Goal: Communication & Community: Answer question/provide support

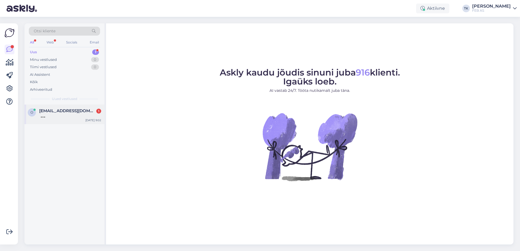
click at [50, 113] on span "[EMAIL_ADDRESS][DOMAIN_NAME]" at bounding box center [67, 111] width 57 height 5
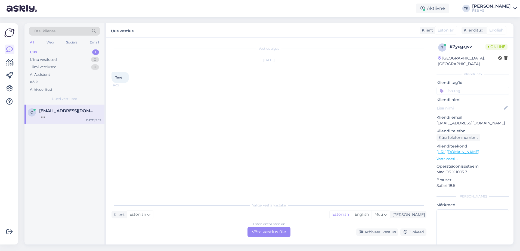
click at [282, 231] on div "Estonian to Estonian Võta vestlus üle" at bounding box center [269, 232] width 43 height 10
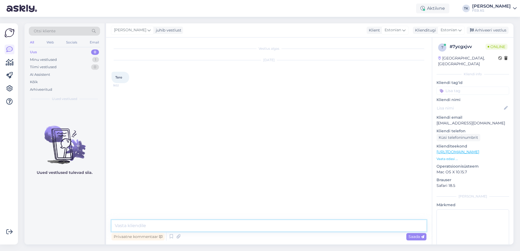
click at [210, 226] on textarea at bounding box center [269, 225] width 315 height 11
type textarea "Tere! Kuidas saame teid aidata?"
click at [392, 168] on div "Vestlus algas [DATE] Tere 9:02 Triinu [PERSON_NAME] Tere! Kuidas saame teid aid…" at bounding box center [272, 129] width 320 height 172
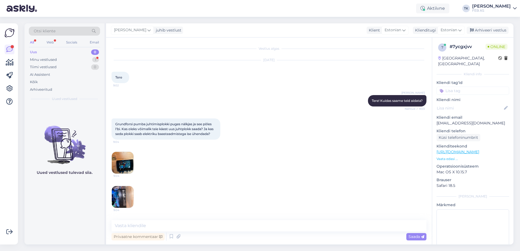
click at [276, 186] on div "Grundforsi pumba juhtimisplokki puges nälkjas ja see põles l'bi. Kas oleks võim…" at bounding box center [269, 164] width 315 height 102
click at [129, 157] on img at bounding box center [123, 163] width 22 height 22
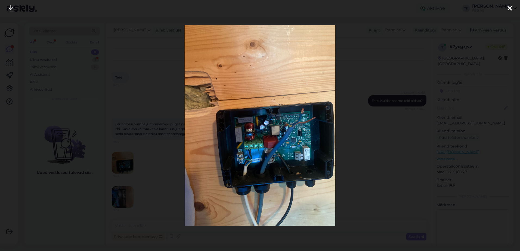
click at [402, 140] on div at bounding box center [260, 125] width 520 height 251
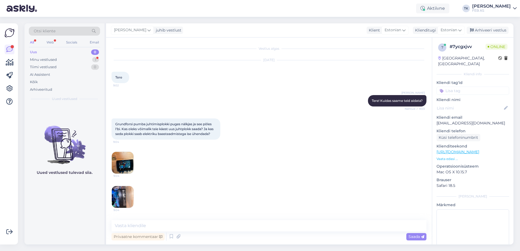
click at [124, 198] on img at bounding box center [123, 197] width 22 height 22
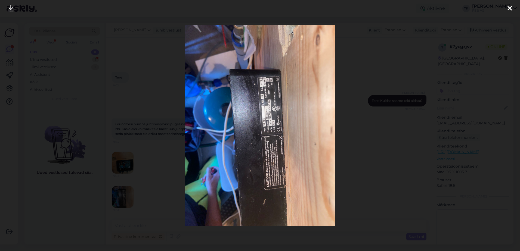
click at [400, 157] on div at bounding box center [260, 125] width 520 height 251
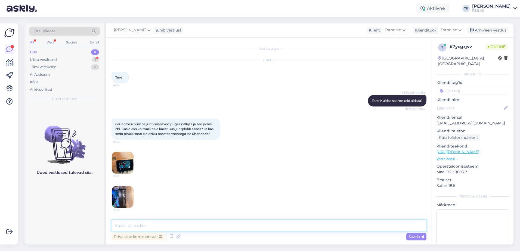
drag, startPoint x: 162, startPoint y: 227, endPoint x: 162, endPoint y: 222, distance: 4.6
click at [162, 227] on textarea at bounding box center [269, 225] width 315 height 11
type textarea "[PERSON_NAME]"
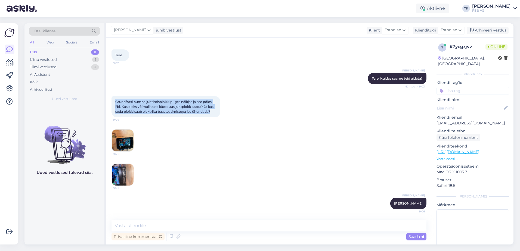
drag, startPoint x: 114, startPoint y: 101, endPoint x: 214, endPoint y: 111, distance: 100.3
click at [214, 111] on div "Grundforsi pumba juhtimisplokki puges nälkjas ja see põles l'bi. Kas oleks võim…" at bounding box center [166, 106] width 109 height 21
copy span "Grundforsi pumba juhtimisplokki puges nälkjas ja see põles l'bi. Kas oleks võim…"
click at [125, 143] on img at bounding box center [123, 141] width 22 height 22
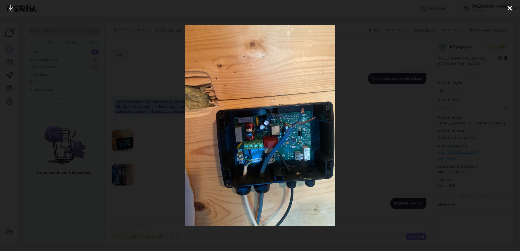
drag, startPoint x: 413, startPoint y: 162, endPoint x: 292, endPoint y: 169, distance: 121.2
click at [413, 162] on div at bounding box center [260, 125] width 520 height 251
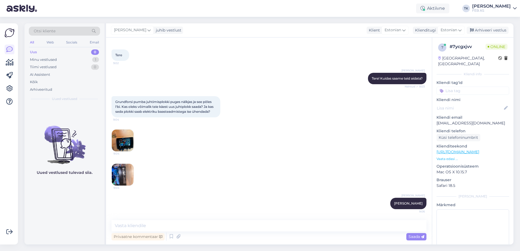
click at [127, 176] on img at bounding box center [123, 175] width 22 height 22
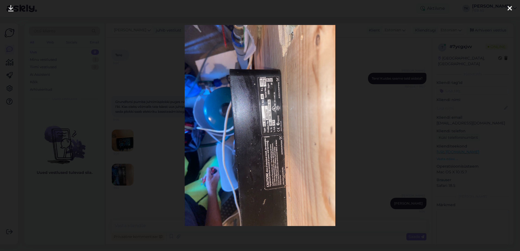
click at [447, 185] on div at bounding box center [260, 125] width 520 height 251
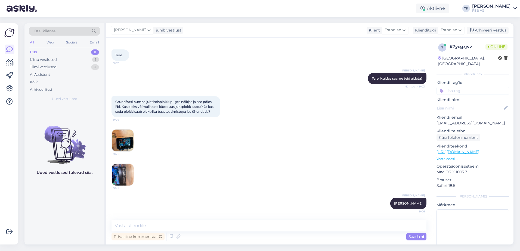
click at [118, 171] on img at bounding box center [123, 175] width 22 height 22
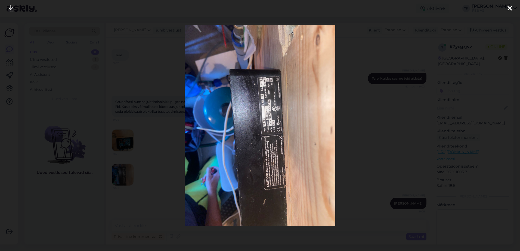
click at [271, 96] on img at bounding box center [260, 125] width 151 height 201
drag, startPoint x: 396, startPoint y: 164, endPoint x: 397, endPoint y: 159, distance: 4.7
click at [396, 164] on div at bounding box center [260, 125] width 520 height 251
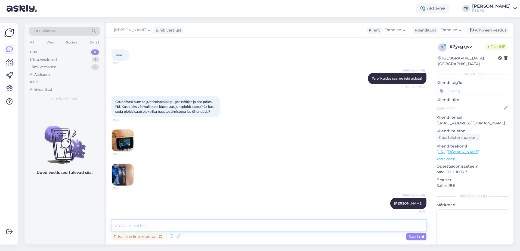
click at [162, 223] on textarea at bounding box center [269, 225] width 315 height 11
type textarea "S"
click at [337, 225] on textarea "Toode on meie tootevalikus olemas. Kohe laos saadaval pole, aga saame tellida." at bounding box center [269, 225] width 315 height 11
click at [125, 176] on img at bounding box center [123, 175] width 22 height 22
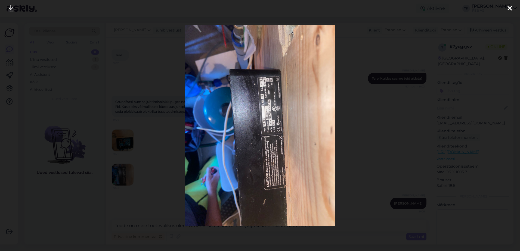
click at [403, 113] on div at bounding box center [260, 125] width 520 height 251
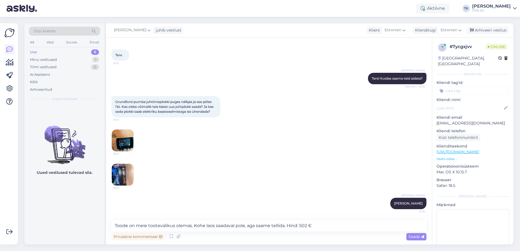
click at [127, 140] on img at bounding box center [123, 141] width 22 height 22
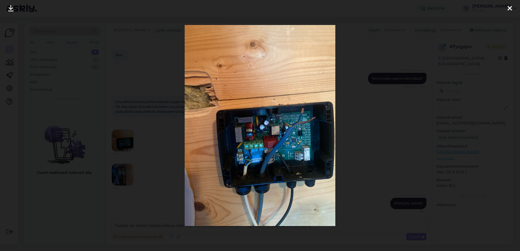
click at [409, 137] on div at bounding box center [260, 125] width 520 height 251
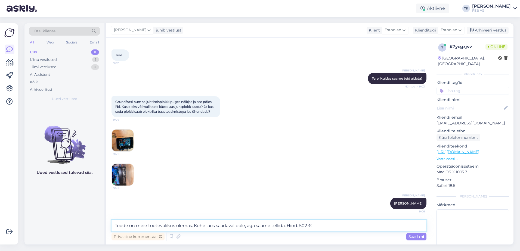
drag, startPoint x: 334, startPoint y: 228, endPoint x: 324, endPoint y: 229, distance: 10.1
click at [334, 228] on textarea "Toode on meie tootevalikus olemas. Kohe laos saadaval pole, aga saame tellida. …" at bounding box center [269, 225] width 315 height 11
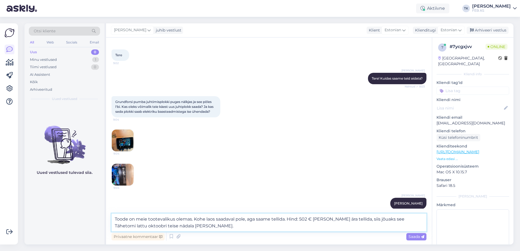
click at [221, 226] on textarea "Toode on meie tootevalikus olemas. Kohe laos saadaval pole, aga saame tellida. …" at bounding box center [269, 223] width 315 height 18
click at [194, 220] on textarea "Toode on meie tootevalikus olemas. Kohe laos saadaval pole, aga saame tellida. …" at bounding box center [269, 223] width 315 height 18
click at [218, 220] on textarea "Toode on meie tootevalikus olemas. Tootekood: Kohe laos saadaval pole, aga saam…" at bounding box center [269, 223] width 315 height 18
paste textarea "96436753"
click at [247, 229] on textarea "Toode on meie tootevalikus olemas. Tootekood: 96436753. Kohe laos saadaval pole…" at bounding box center [269, 223] width 315 height 18
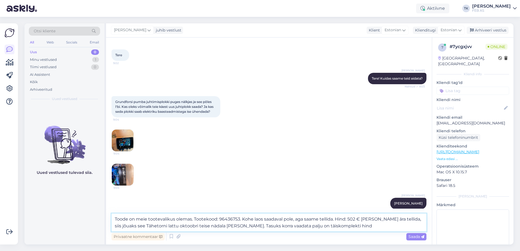
type textarea "Toode on meie tootevalikus olemas. Tootekood: 96436753. Kohe laos saadaval pole…"
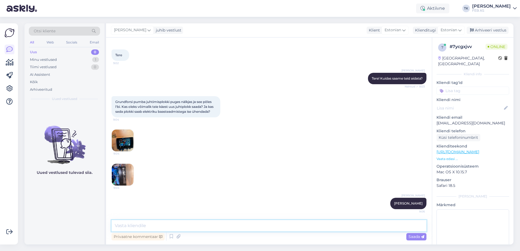
scroll to position [65, 0]
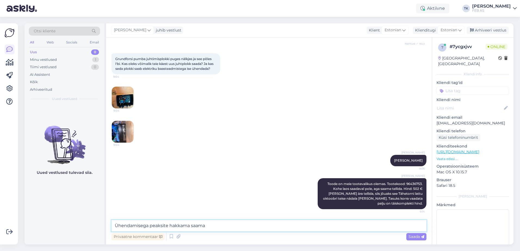
type textarea "Ühendamisega peaksite hakkama saama."
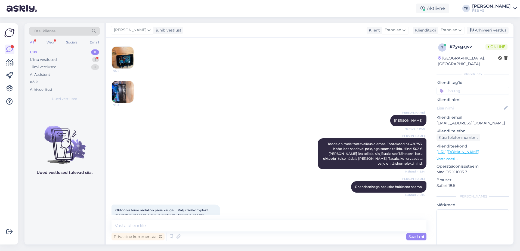
scroll to position [122, 0]
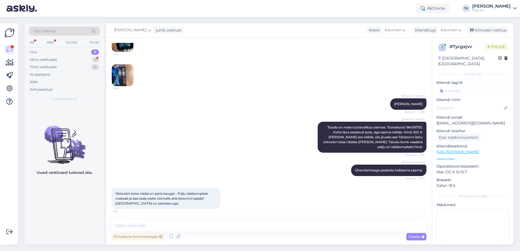
drag, startPoint x: 223, startPoint y: 235, endPoint x: 224, endPoint y: 229, distance: 6.4
click at [223, 235] on div "Privaatne kommentaar Saada" at bounding box center [269, 237] width 315 height 10
click at [224, 229] on textarea at bounding box center [269, 225] width 315 height 11
click at [258, 176] on div "Triinu [PERSON_NAME] Ühendamisega peaksite hakkama saama. Nähtud ✓ 9:14" at bounding box center [269, 170] width 315 height 23
click at [203, 221] on textarea at bounding box center [269, 225] width 315 height 11
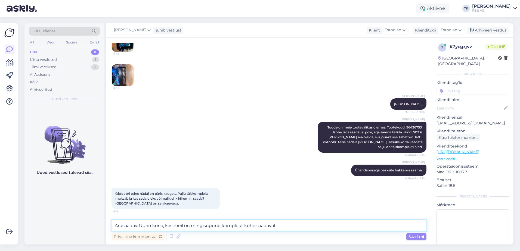
type textarea "Arusaadav. Uurin korra, kas meil on mingisugune komplekt kohe saadaval."
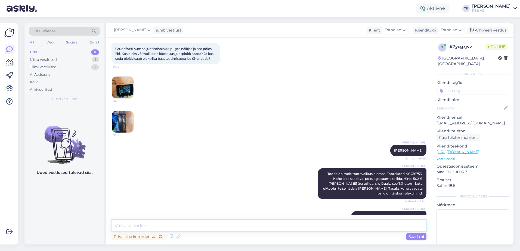
scroll to position [27, 0]
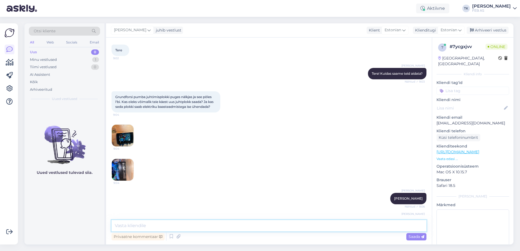
click at [164, 228] on textarea at bounding box center [269, 225] width 315 height 11
paste textarea "[URL][DOMAIN_NAME][PERSON_NAME]"
type textarea "Meil on kohe saadaval see komplekt: [URL][DOMAIN_NAME][PERSON_NAME]"
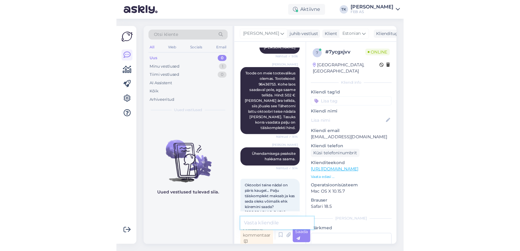
scroll to position [178, 0]
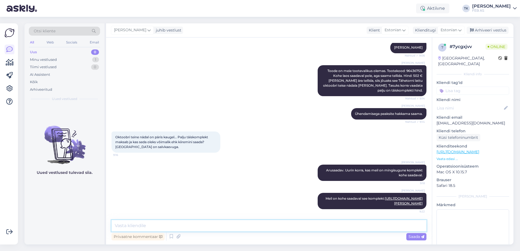
click at [238, 224] on textarea at bounding box center [269, 225] width 315 height 11
paste textarea "Komplekt sisaldab: CU301 automaatika, 8 l hüdrofoor, kuulventiil, rõhuandur 0-6…"
type textarea "Komplekt sisaldab: CU301 automaatika, 8 l hüdrofoor, kuulventiil, rõhuandur 0-6…"
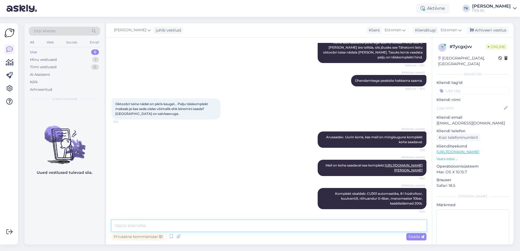
click at [250, 230] on textarea at bounding box center [269, 225] width 315 height 11
type textarea "See on Tähetorni kaupluses olemas [PERSON_NAME] kohe kätte"
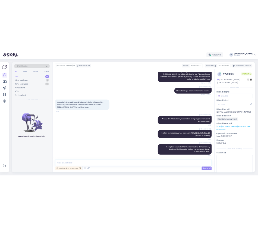
scroll to position [235, 0]
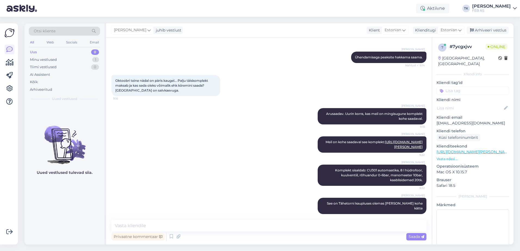
click at [246, 211] on div "Triinu [PERSON_NAME] See on Tähetorni kaupluses olemas [PERSON_NAME] kohe kätte…" at bounding box center [269, 206] width 315 height 28
click at [14, 186] on div at bounding box center [9, 134] width 10 height 213
click at [169, 147] on div "Triinu [PERSON_NAME] on kohe saadaval see komplekt: [URL][DOMAIN_NAME][PERSON_N…" at bounding box center [269, 145] width 315 height 28
click at [275, 227] on textarea at bounding box center [269, 225] width 315 height 11
click at [269, 224] on textarea "Saaksime pakkuda teile ka 10% allahindlust sellele." at bounding box center [269, 225] width 315 height 11
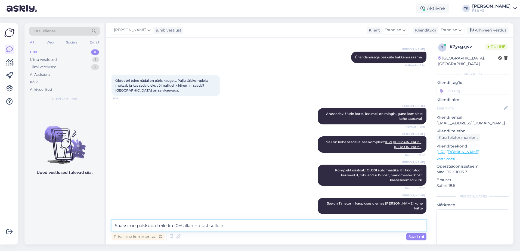
drag, startPoint x: 259, startPoint y: 227, endPoint x: 72, endPoint y: 235, distance: 187.1
click at [72, 235] on div "Otsi kliente All Web Socials Email Uus 0 Minu vestlused 1 Tiimi vestlused 0 AI …" at bounding box center [268, 133] width 489 height 221
type textarea "Saame teile 10% allahindluskoodi sellele tootele pakkuda."
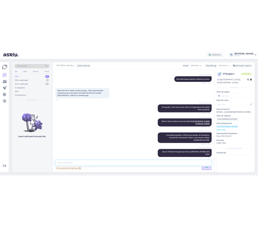
scroll to position [258, 0]
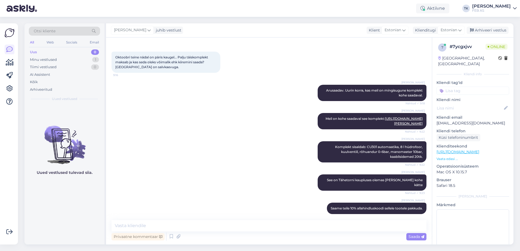
click at [212, 129] on div "Triinu [PERSON_NAME] on kohe saadaval see komplekt: [URL][DOMAIN_NAME][PERSON_N…" at bounding box center [269, 121] width 315 height 28
drag, startPoint x: 197, startPoint y: 107, endPoint x: 199, endPoint y: 102, distance: 5.4
click at [198, 107] on div "[PERSON_NAME]. Uurin korra, kas meil on mingisugune komplekt kohe saadaval. Näh…" at bounding box center [269, 93] width 315 height 28
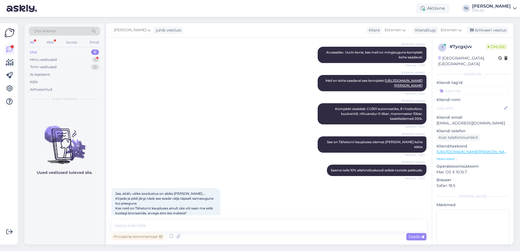
drag, startPoint x: 3, startPoint y: 159, endPoint x: 154, endPoint y: 227, distance: 166.0
click at [4, 159] on div "Võimalused Veendu, et Askly loob sulle väärtust. Sulge Ühenda FB ja IG sõnumid …" at bounding box center [9, 133] width 18 height 221
click at [227, 226] on textarea at bounding box center [269, 225] width 315 height 11
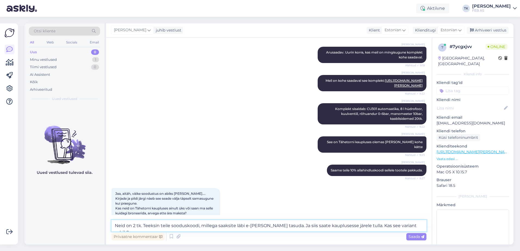
click at [286, 225] on textarea "Neid on 2 tk. Teeksin teile sooduskoodi, millega saaksite läbi e-[PERSON_NAME] …" at bounding box center [269, 225] width 315 height 11
click at [304, 227] on textarea "Neid on 2 tk. Teeksin teile sooduskoodi, millega saaksite läbi e-[PERSON_NAME] …" at bounding box center [269, 225] width 315 height 11
click at [304, 226] on textarea "Neid on 2 tk. Teeksin teile sooduskoodi, millega saaksite läbi e-[PERSON_NAME] …" at bounding box center [269, 225] width 315 height 11
type textarea "Neid on 2 tk. Teeksin teile sooduskoodi, millega saaksite läbi e-[PERSON_NAME] …"
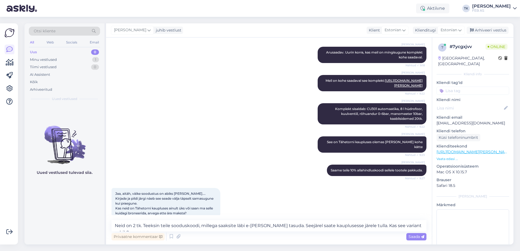
click at [415, 237] on span "Saada" at bounding box center [417, 237] width 16 height 5
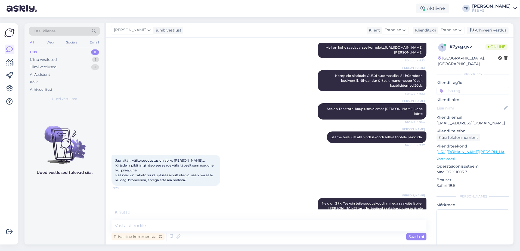
scroll to position [353, 0]
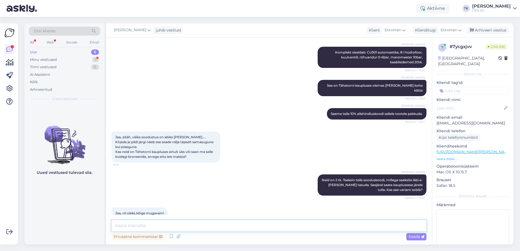
click at [134, 227] on textarea at bounding box center [269, 225] width 315 height 11
drag, startPoint x: 193, startPoint y: 225, endPoint x: 196, endPoint y: 251, distance: 26.3
click at [193, 226] on textarea "Hetk läheb aega, teen sooduskoodi [PERSON_NAME] teile siia" at bounding box center [269, 225] width 315 height 11
type textarea "Hetk läheb aega, teen sooduskoodi valmis [PERSON_NAME] teile siia"
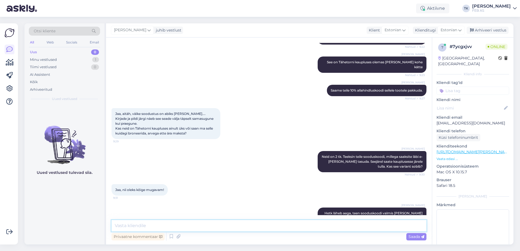
click at [161, 223] on textarea at bounding box center [269, 225] width 315 height 11
paste textarea "Ojasoo10*"
type textarea "Sooduskood: Ojasoo10*"
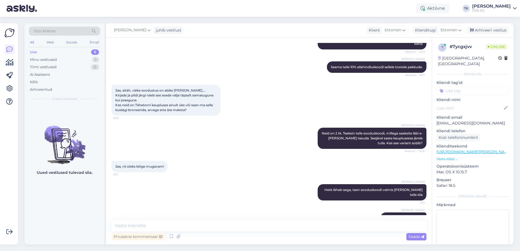
click at [224, 178] on div "Triinu [PERSON_NAME] Hetk läheb aega, teen sooduskoodi valmis [PERSON_NAME] tei…" at bounding box center [269, 192] width 315 height 28
click at [228, 155] on div "Jaa, nii oleks kõige mugavam! 9:31" at bounding box center [269, 166] width 315 height 23
click at [208, 225] on textarea at bounding box center [269, 225] width 315 height 11
type textarea "Kas saame teile veel kuidagi abiks olla?"
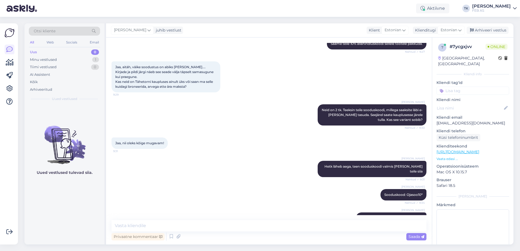
click at [227, 207] on div "Triinu [PERSON_NAME] Kas saame teile veel kuidagi abiks olla? Nähtud ✓ 9:36" at bounding box center [269, 218] width 315 height 23
click at [223, 187] on div "Triinu [PERSON_NAME] Sooduskood: Ojasoo10* Nähtud ✓ 9:34" at bounding box center [269, 194] width 315 height 23
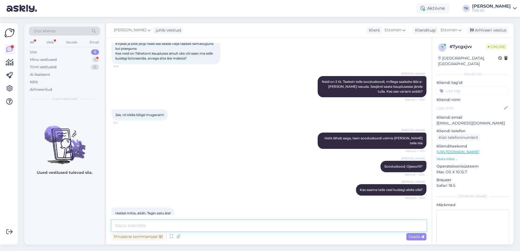
click at [149, 228] on textarea at bounding box center [269, 225] width 315 height 11
type textarea "S"
type textarea "Soovime teile kena päeva!"
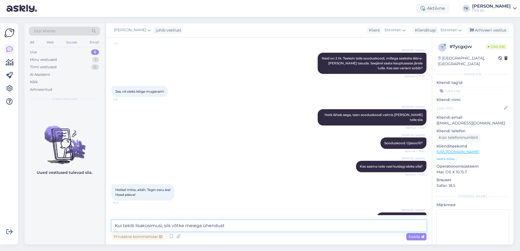
type textarea "Kui tekib lisaküsimusi, siis võtke meiega ühendust!"
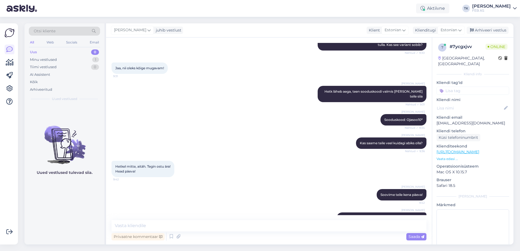
click at [209, 189] on div "Triinu [PERSON_NAME] teile kena päeva! 9:42" at bounding box center [269, 194] width 315 height 23
click at [500, 32] on div "Arhiveeri vestlus" at bounding box center [488, 30] width 42 height 7
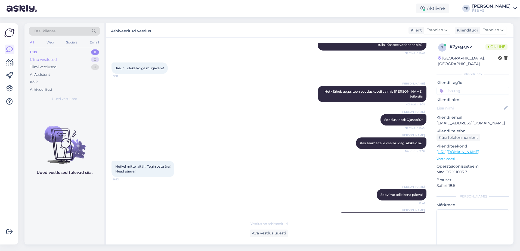
click at [33, 59] on div "Minu vestlused" at bounding box center [43, 59] width 27 height 5
click at [61, 51] on div "Uus 0" at bounding box center [64, 52] width 71 height 8
